Goal: Information Seeking & Learning: Learn about a topic

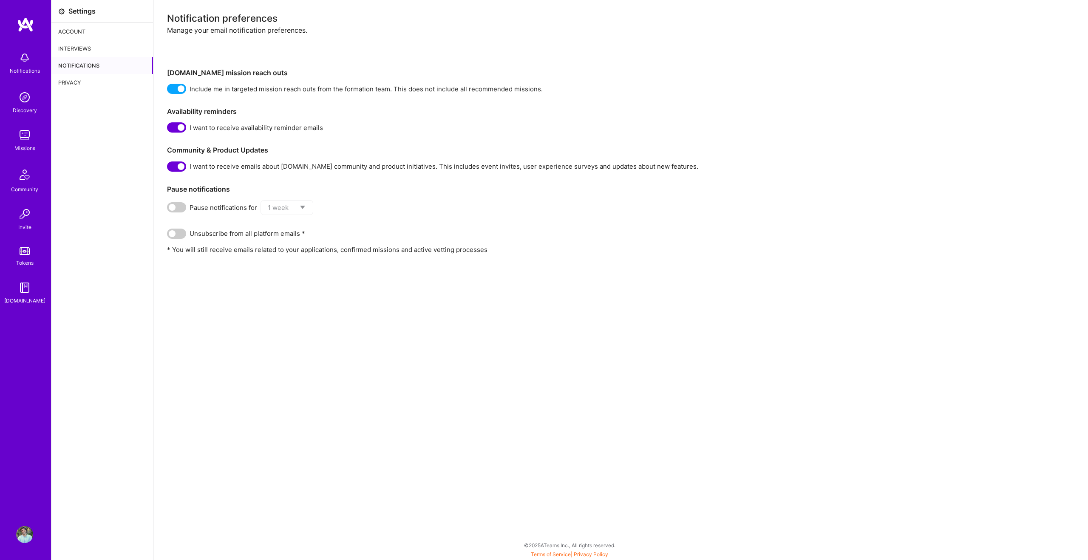
click at [24, 102] on img at bounding box center [24, 97] width 17 height 17
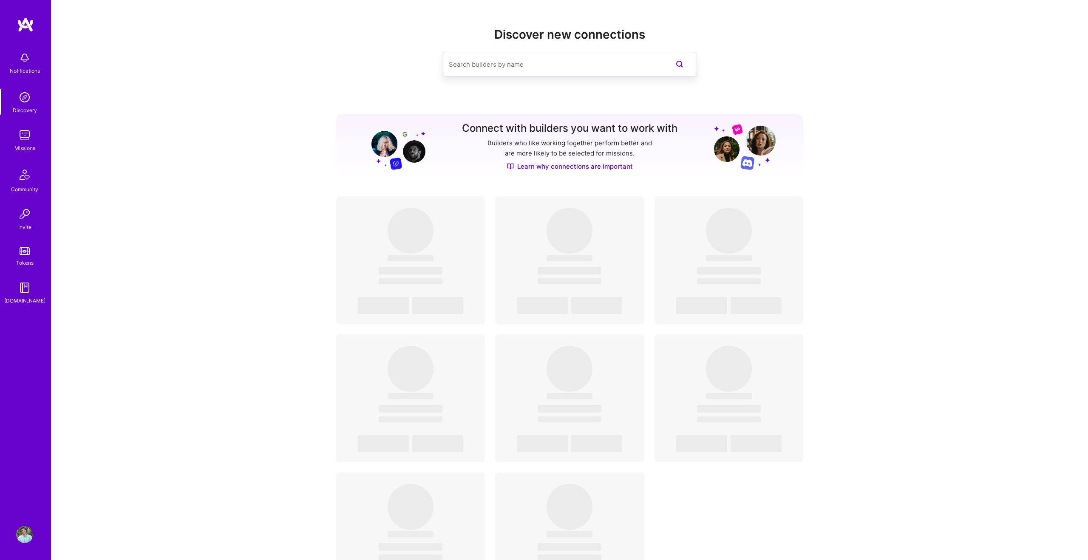
click at [31, 141] on img at bounding box center [24, 135] width 17 height 17
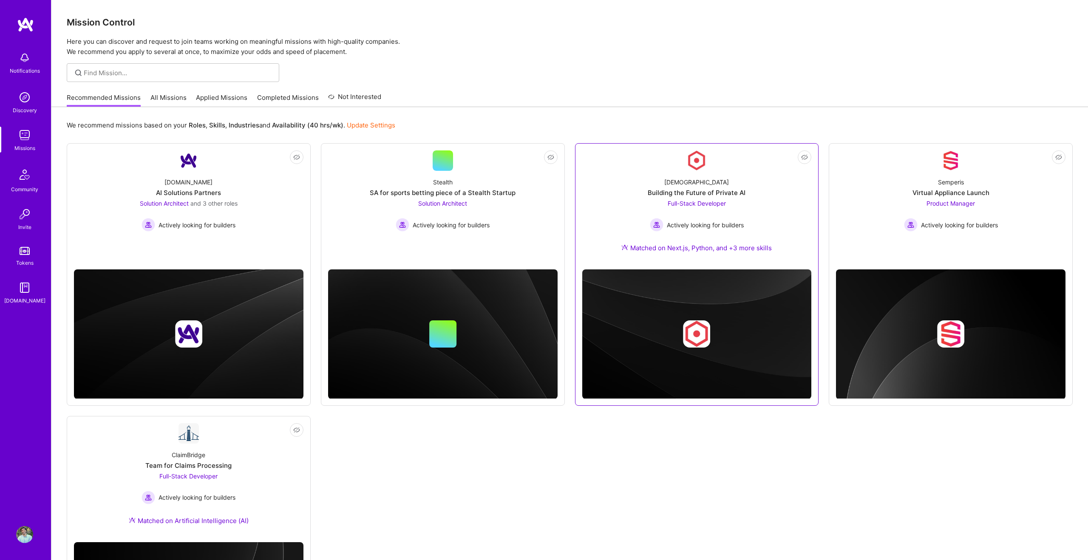
click at [676, 167] on link "Not Interested Kynismos Building the Future of Private AI Full-Stack Developer …" at bounding box center [696, 206] width 229 height 112
